Goal: Task Accomplishment & Management: Manage account settings

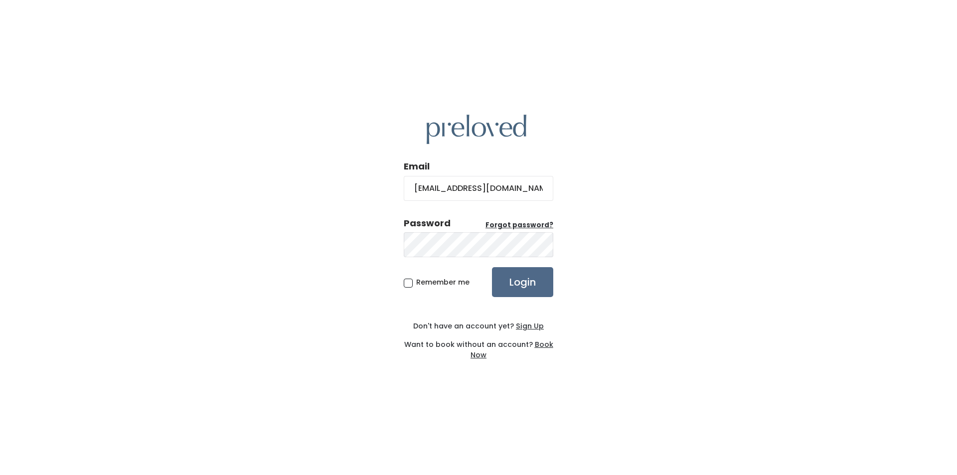
type input "feistybritches@gmail.com"
click at [492, 267] on input "Login" at bounding box center [522, 282] width 61 height 30
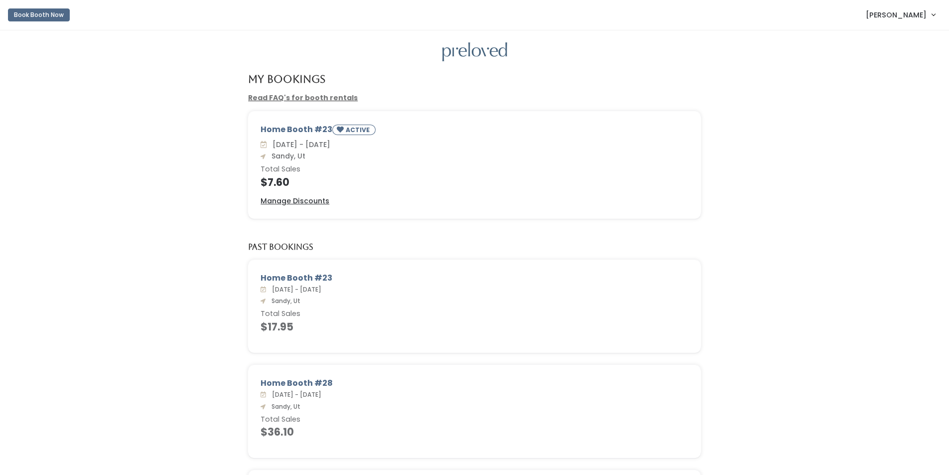
click at [913, 15] on span "[PERSON_NAME]" at bounding box center [896, 14] width 61 height 11
click at [888, 82] on button "Logout" at bounding box center [900, 84] width 89 height 18
